Goal: Entertainment & Leisure: Consume media (video, audio)

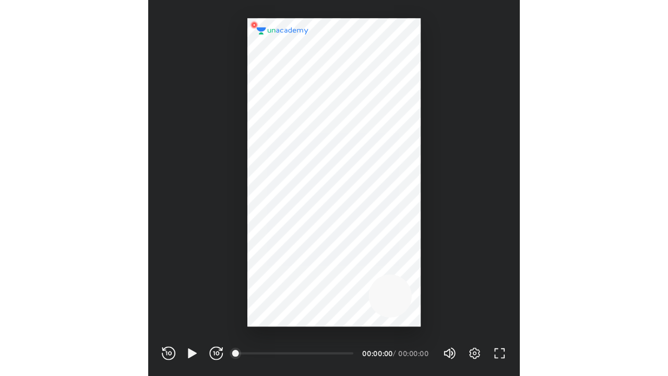
scroll to position [346, 342]
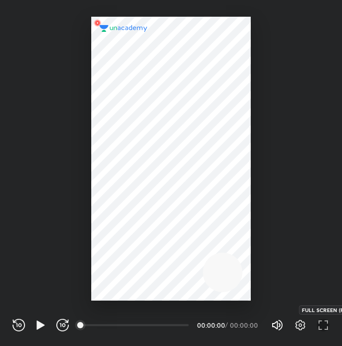
click at [323, 326] on icon "button" at bounding box center [323, 325] width 13 height 13
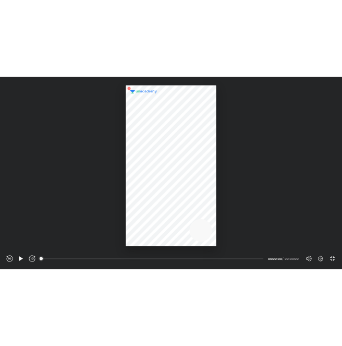
scroll to position [376, 668]
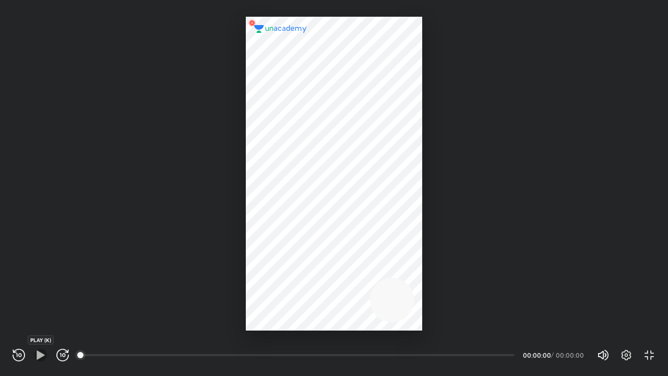
click at [38, 346] on icon "button" at bounding box center [41, 354] width 8 height 9
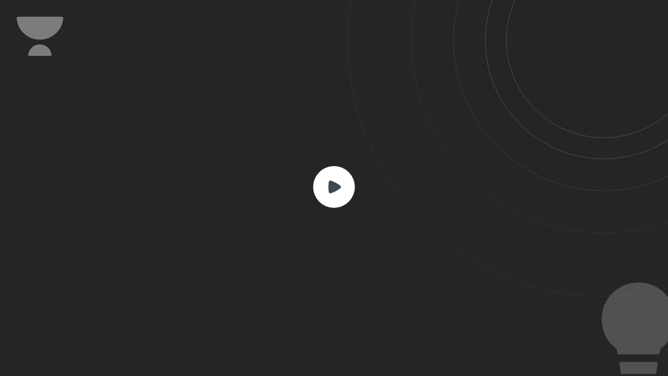
click at [333, 183] on icon at bounding box center [334, 187] width 13 height 13
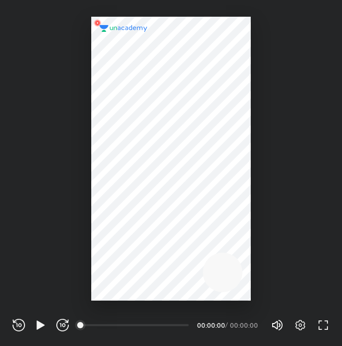
scroll to position [346, 342]
click at [96, 23] on img at bounding box center [97, 23] width 13 height 13
